Goal: Navigation & Orientation: Find specific page/section

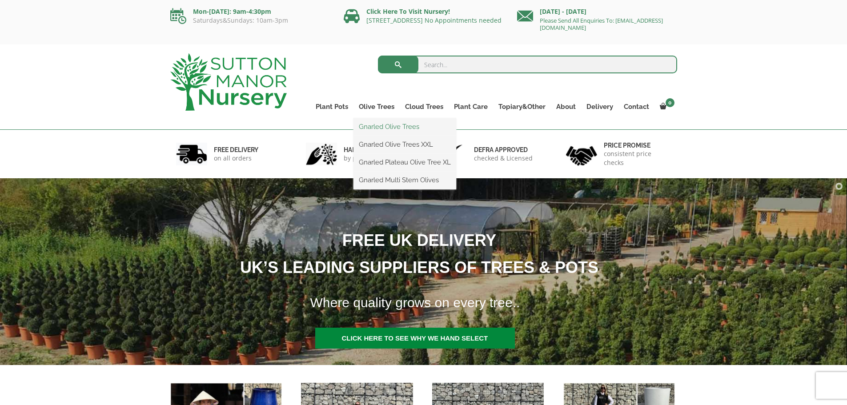
click at [385, 127] on link "Gnarled Olive Trees" at bounding box center [405, 126] width 103 height 13
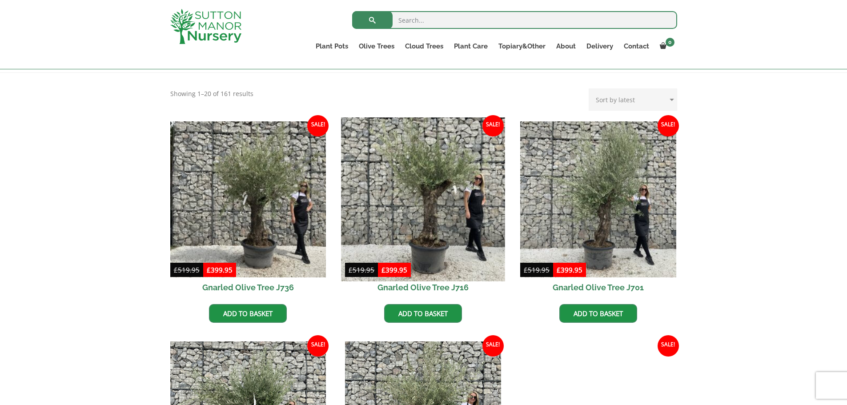
scroll to position [89, 0]
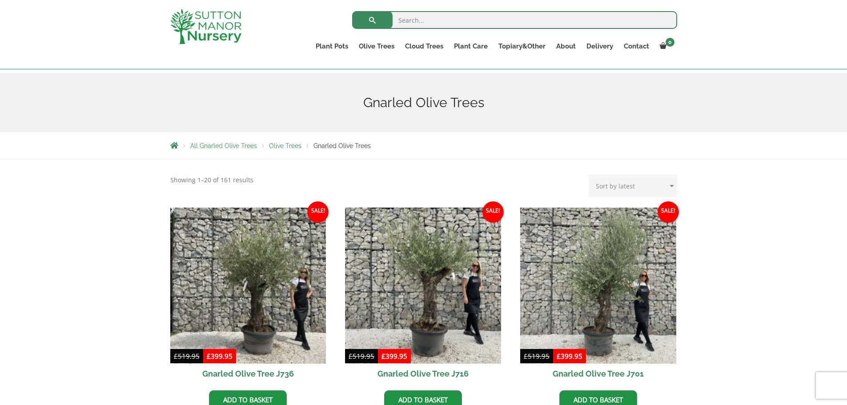
click at [287, 147] on span "Olive Trees" at bounding box center [285, 145] width 32 height 7
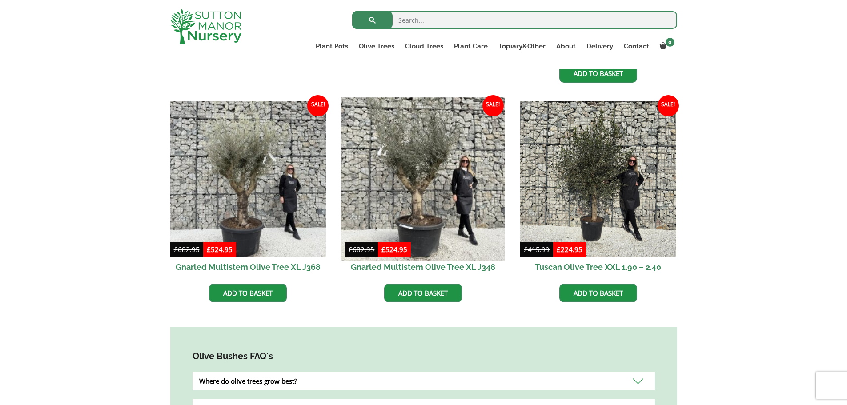
scroll to position [534, 0]
